Goal: Information Seeking & Learning: Learn about a topic

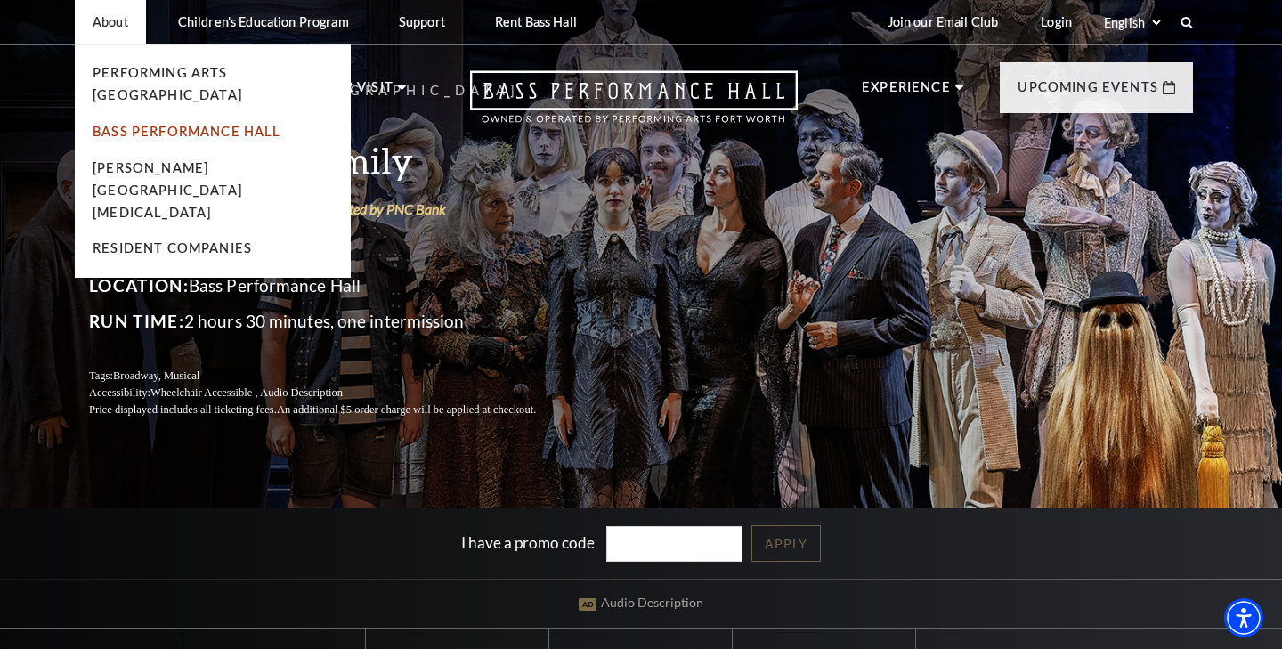
click at [223, 124] on link "Bass Performance Hall" at bounding box center [187, 131] width 189 height 15
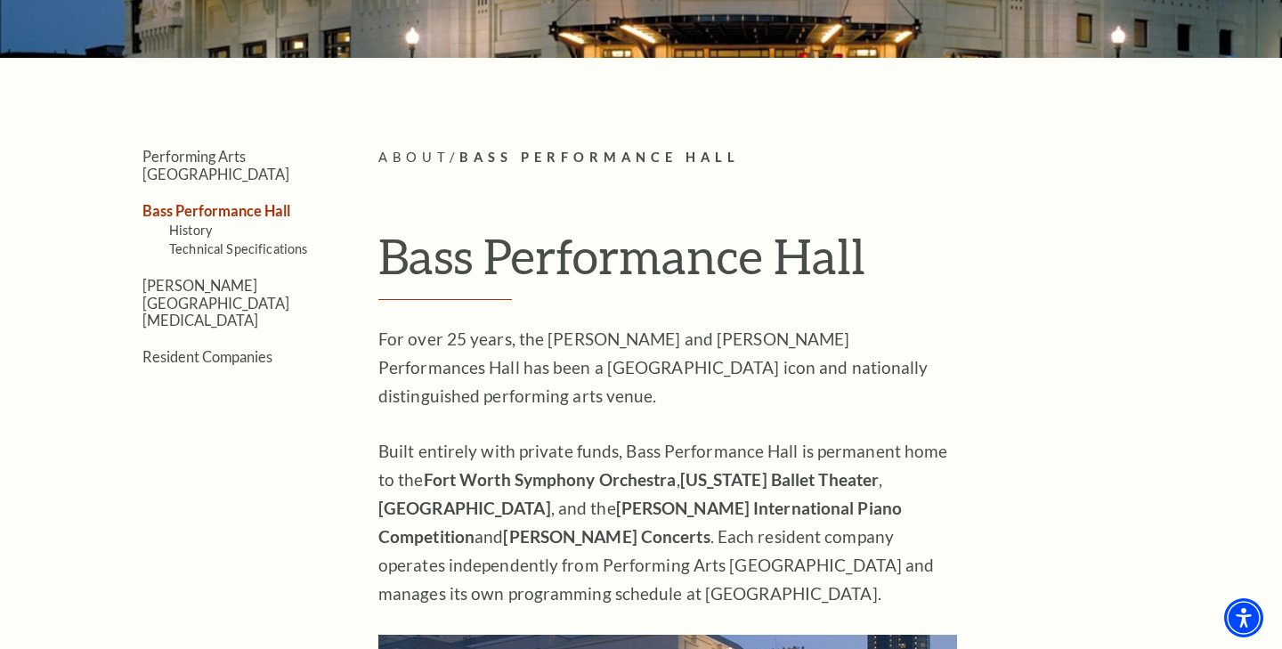
scroll to position [245, 0]
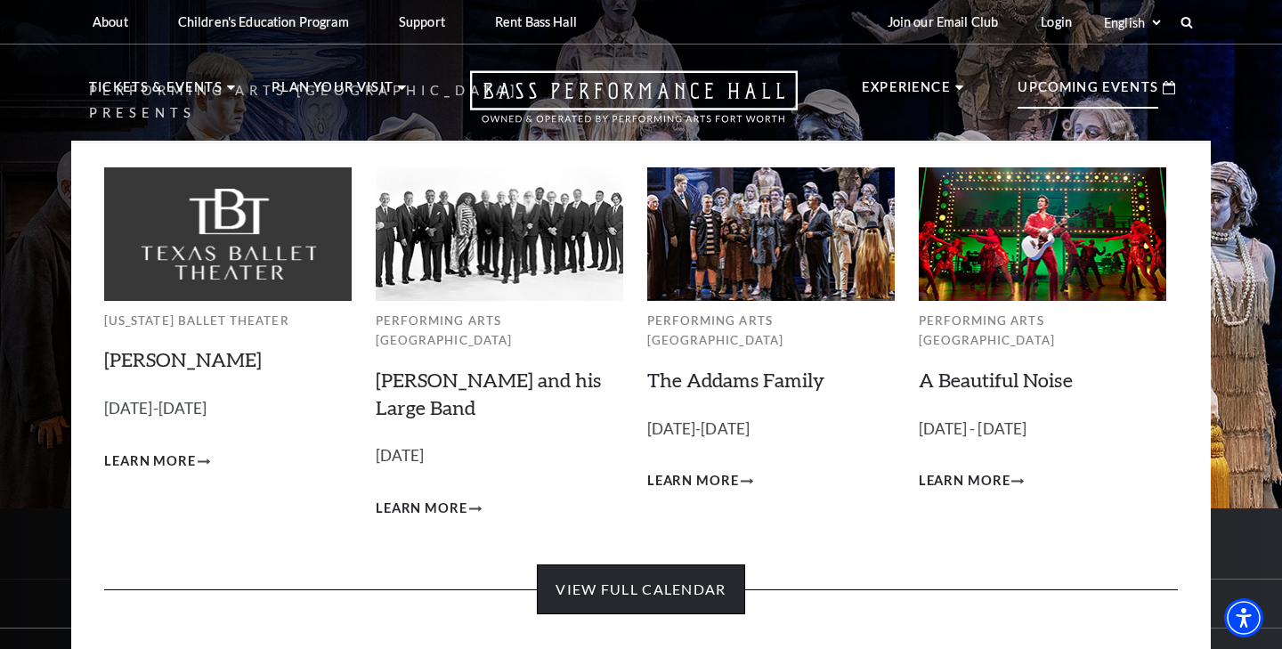
click at [589, 565] on link "View Full Calendar" at bounding box center [641, 590] width 208 height 50
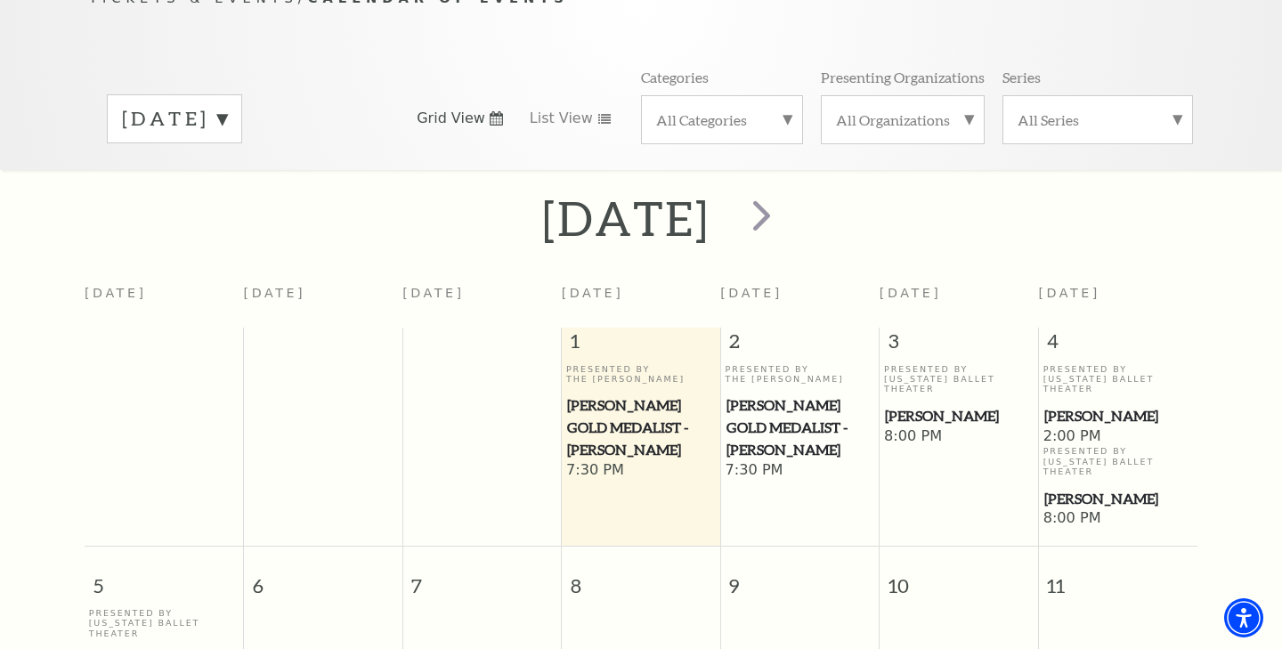
scroll to position [207, 0]
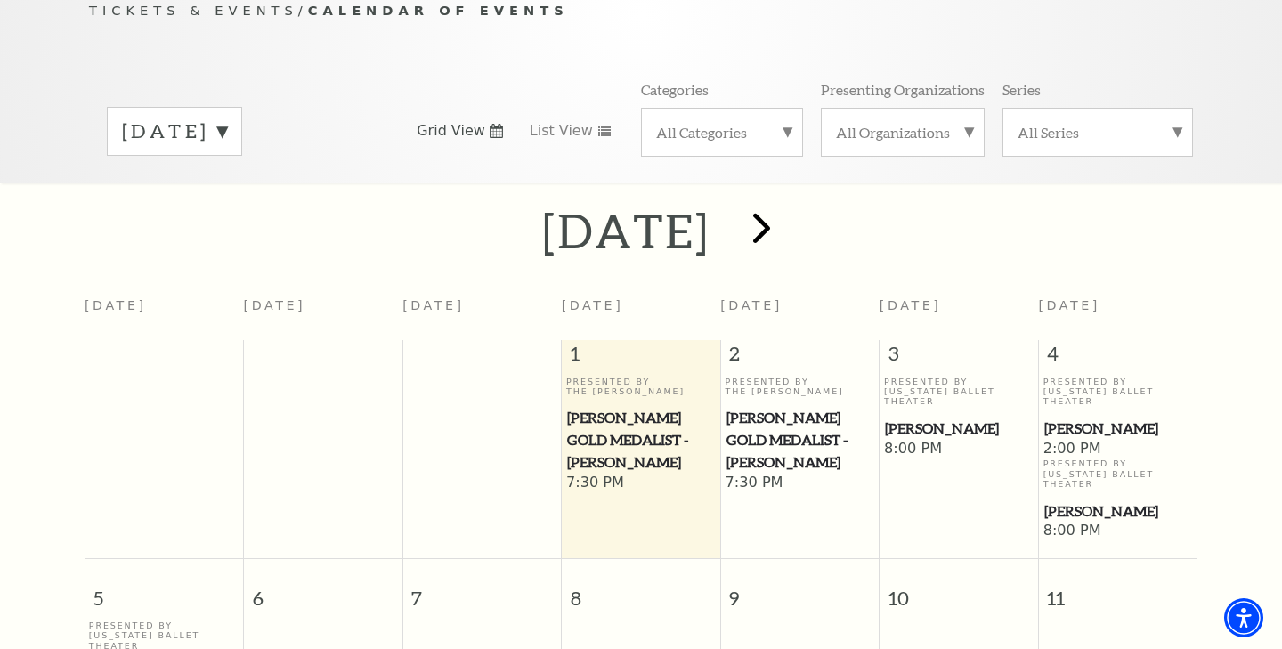
click at [787, 211] on span "next" at bounding box center [762, 227] width 51 height 51
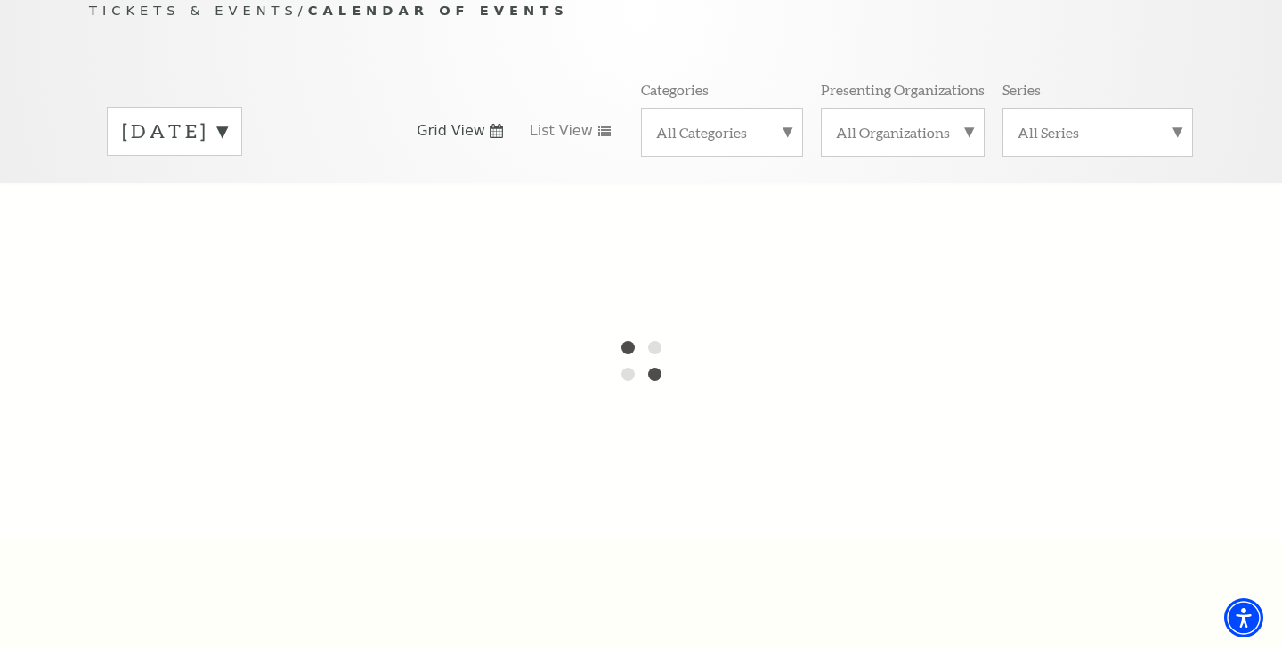
click at [827, 211] on div at bounding box center [641, 361] width 1282 height 356
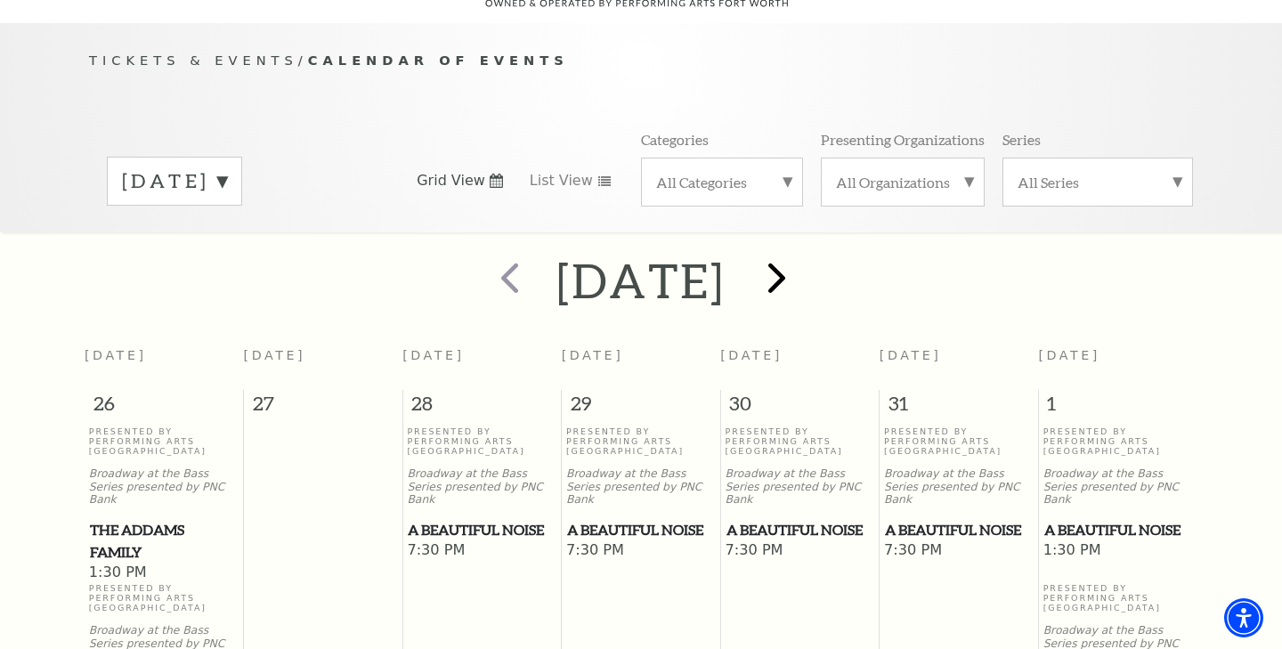
click at [802, 252] on span "next" at bounding box center [777, 277] width 51 height 51
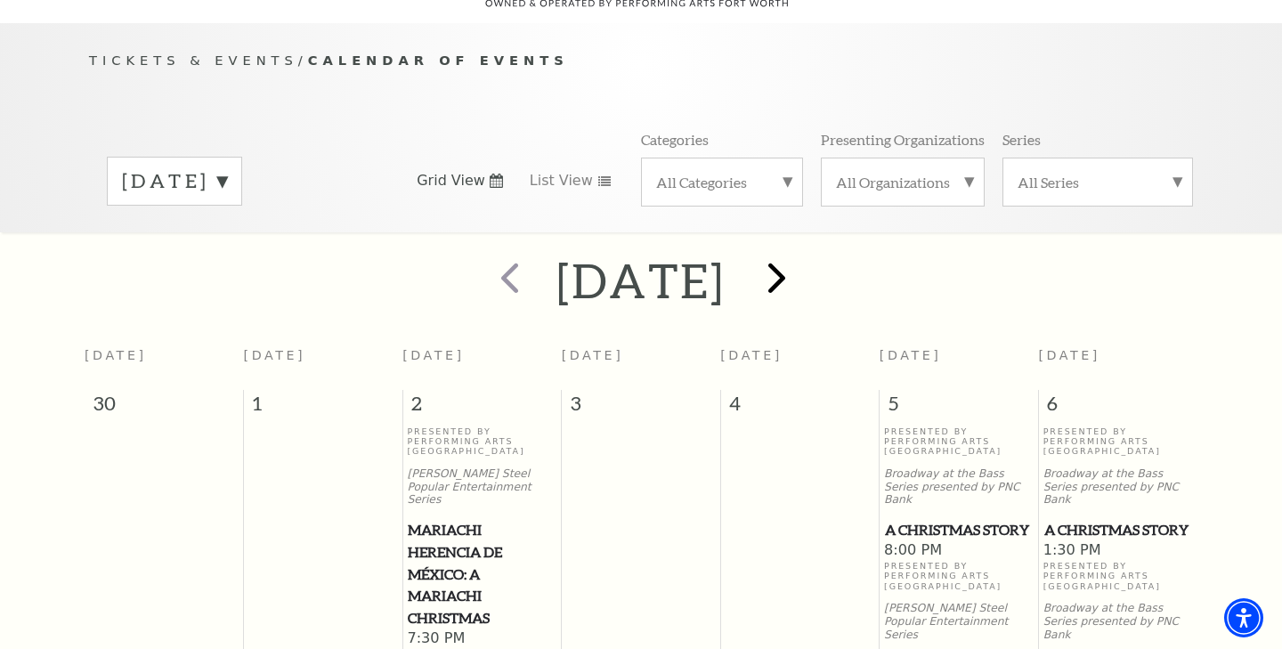
click at [802, 261] on span "next" at bounding box center [777, 277] width 51 height 51
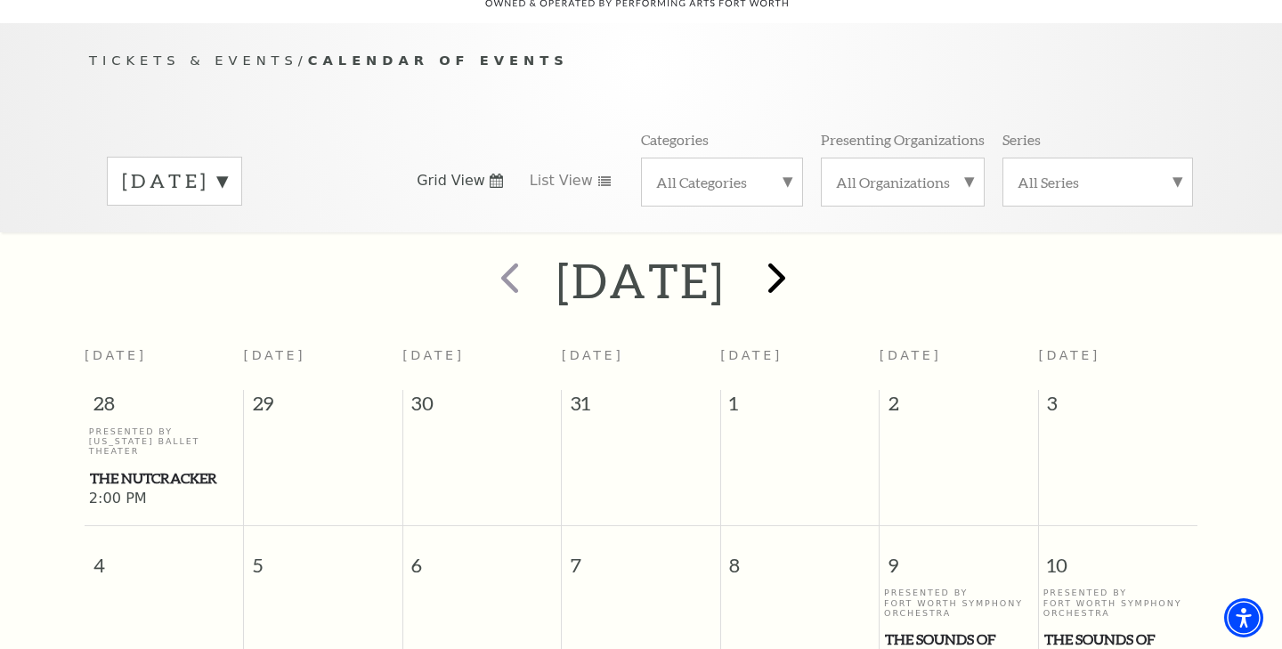
click at [808, 261] on button "next" at bounding box center [775, 280] width 65 height 63
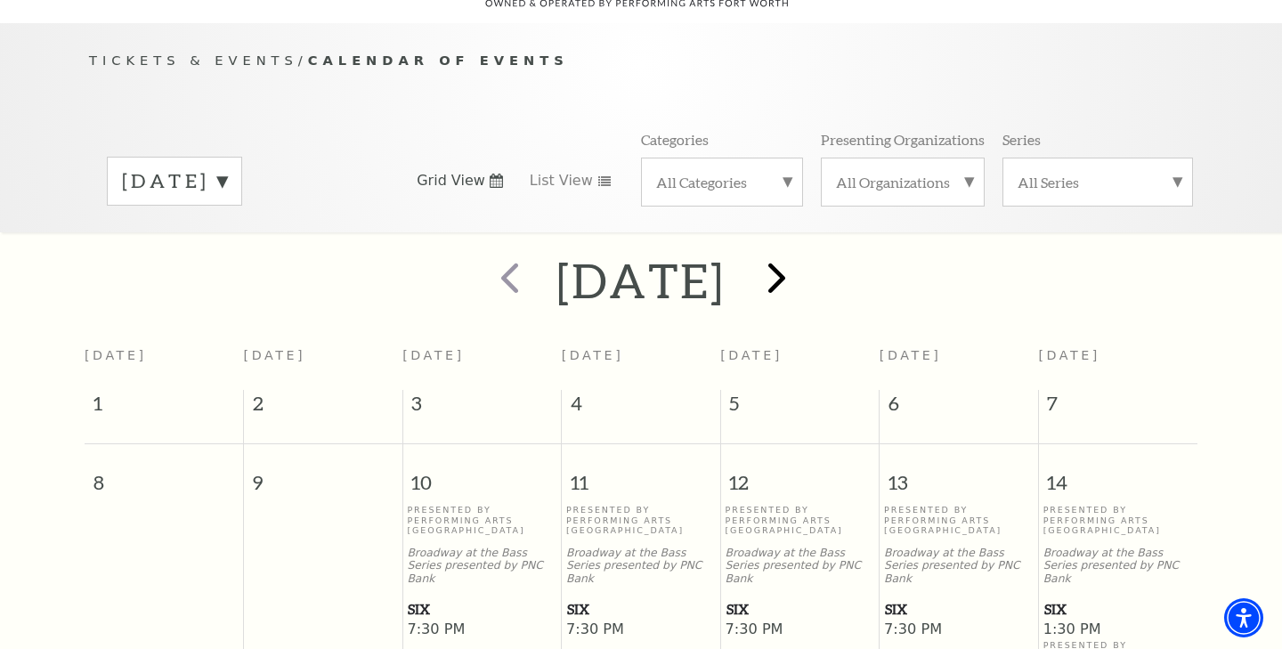
click at [802, 261] on span "next" at bounding box center [777, 277] width 51 height 51
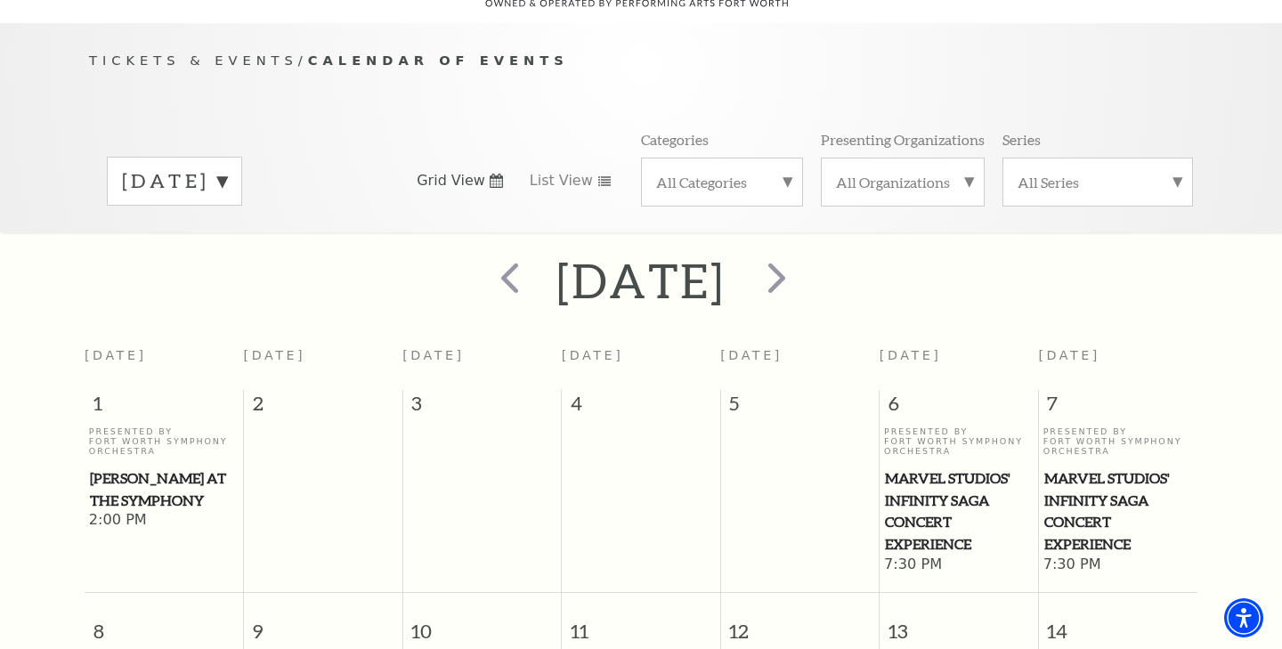
click at [883, 261] on div "[DATE]" at bounding box center [641, 280] width 1282 height 63
click at [802, 258] on span "next" at bounding box center [777, 277] width 51 height 51
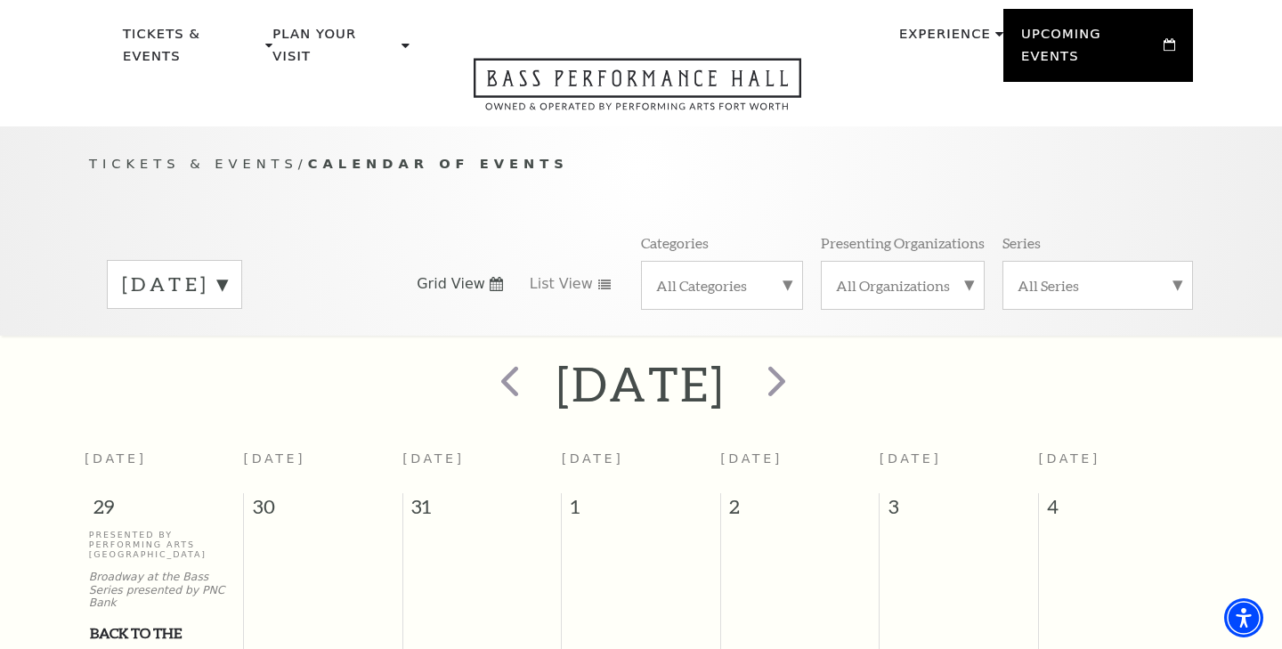
scroll to position [53, 0]
